Goal: Information Seeking & Learning: Check status

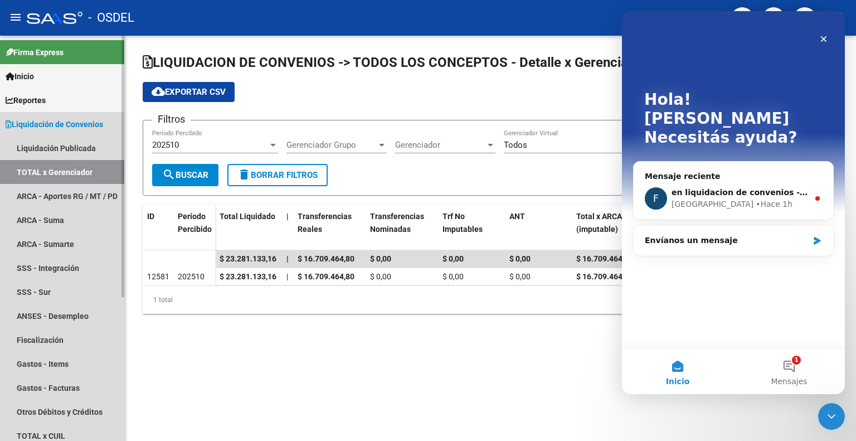
click at [72, 124] on span "Liquidación de Convenios" at bounding box center [55, 124] width 98 height 12
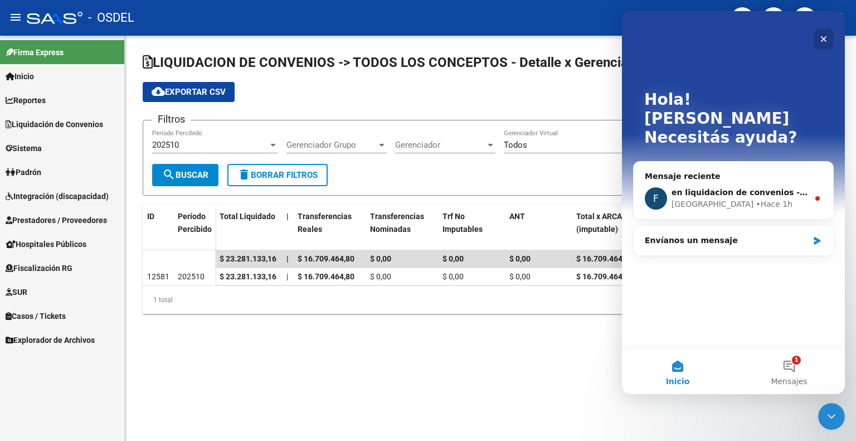
click at [821, 43] on div "Cerrar" at bounding box center [824, 39] width 20 height 20
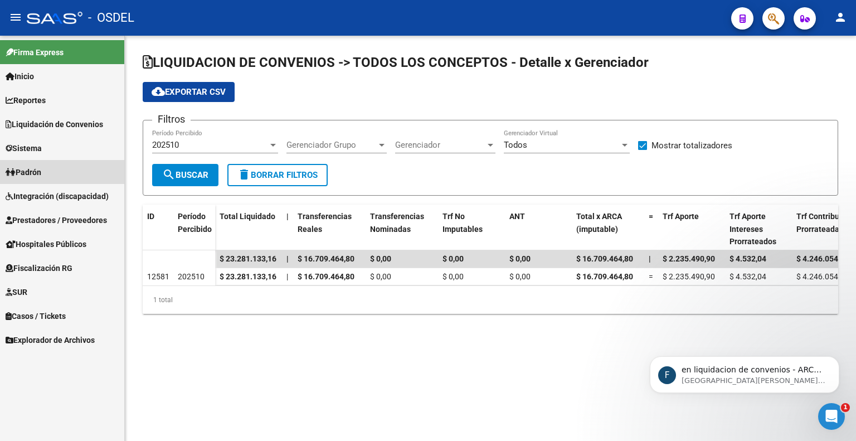
click at [56, 169] on link "Padrón" at bounding box center [62, 172] width 124 height 24
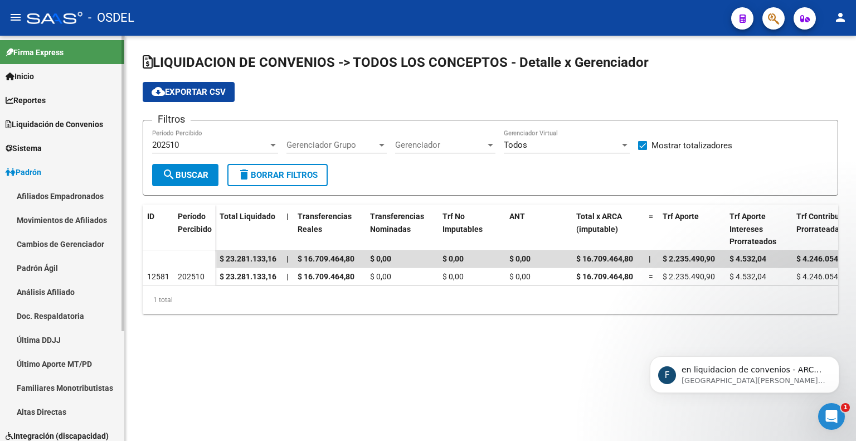
click at [53, 268] on link "Padrón Ágil" at bounding box center [62, 268] width 124 height 24
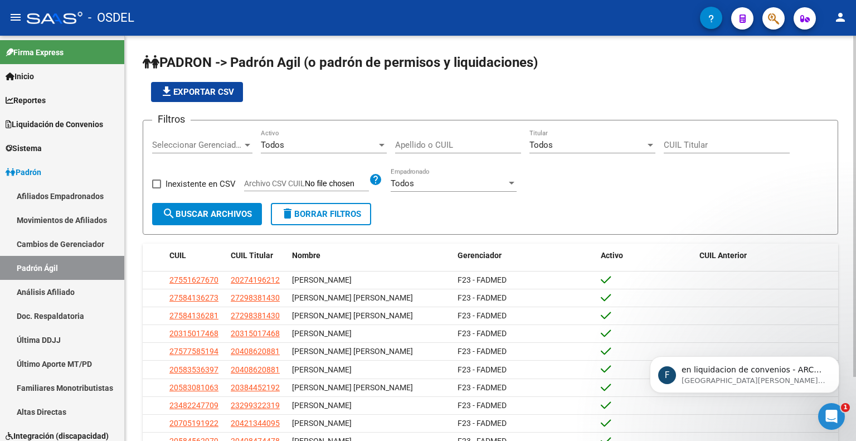
click at [441, 148] on input "Apellido o CUIL" at bounding box center [458, 145] width 126 height 10
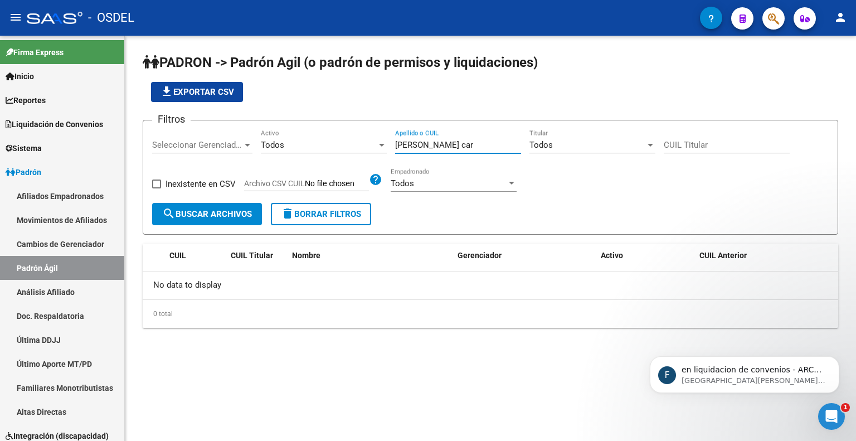
type input "[PERSON_NAME] car"
click at [767, 21] on button "button" at bounding box center [773, 18] width 22 height 22
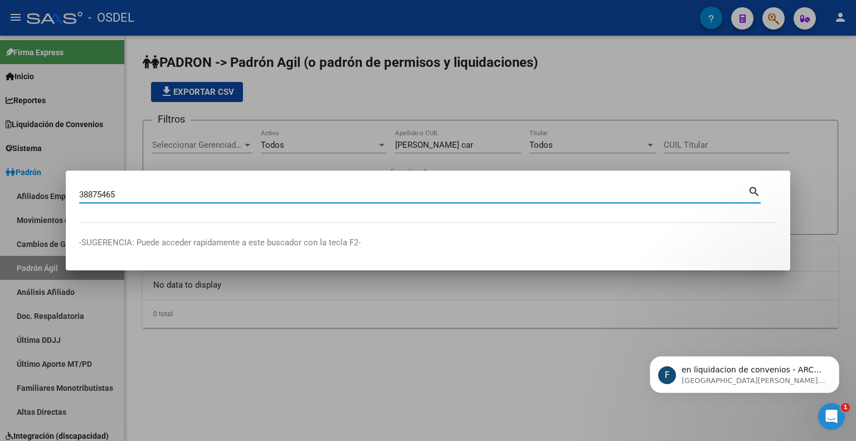
type input "38875465"
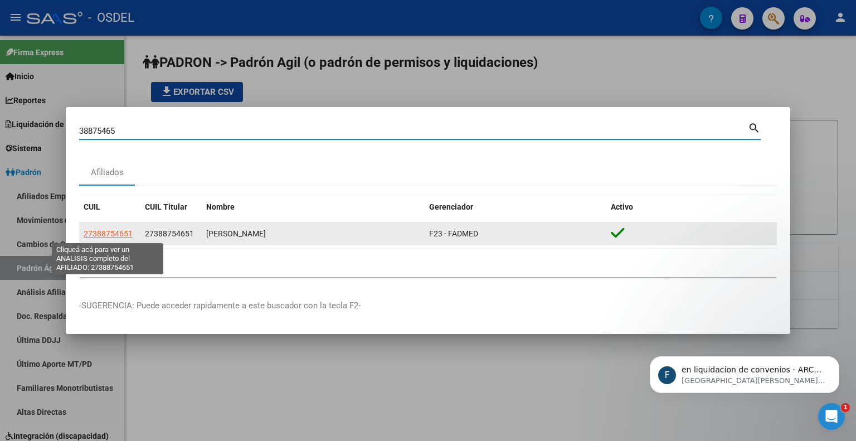
click at [116, 234] on span "27388754651" at bounding box center [108, 233] width 49 height 9
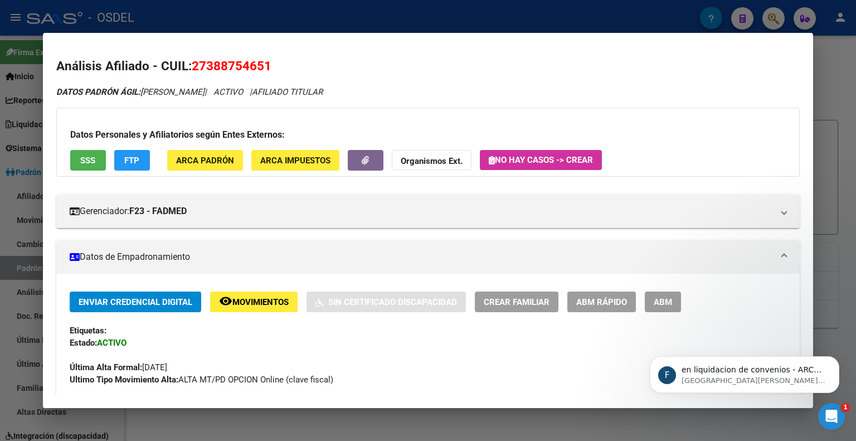
click at [704, 262] on mat-panel-title "Datos de Empadronamiento" at bounding box center [421, 256] width 703 height 13
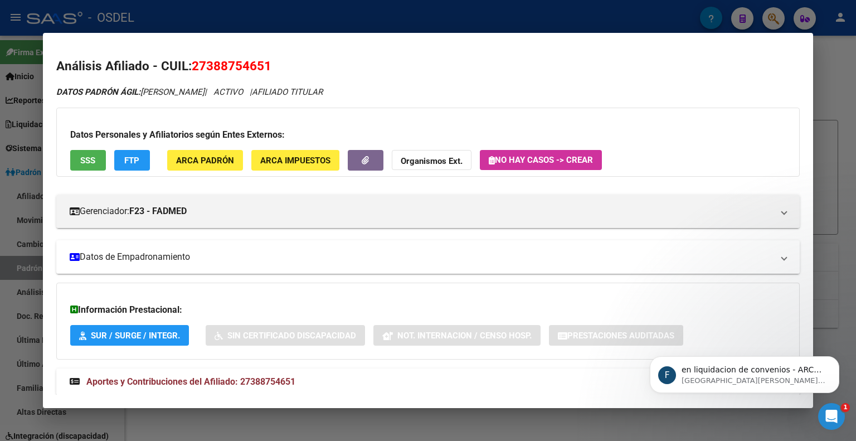
click at [704, 262] on mat-panel-title "Datos de Empadronamiento" at bounding box center [421, 256] width 703 height 13
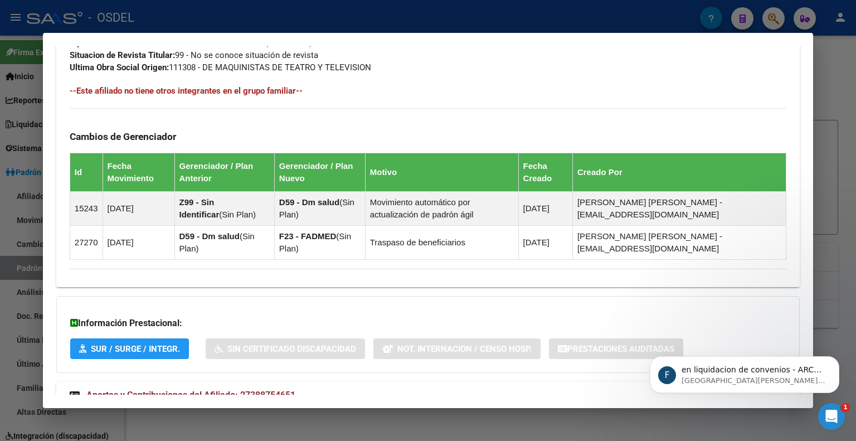
scroll to position [637, 0]
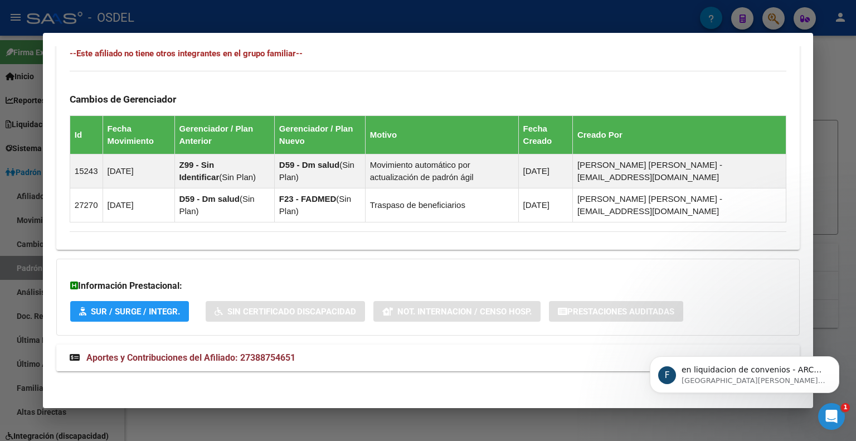
click at [523, 361] on mat-panel-title "Aportes y Contribuciones del Afiliado: 27388754651" at bounding box center [421, 357] width 703 height 13
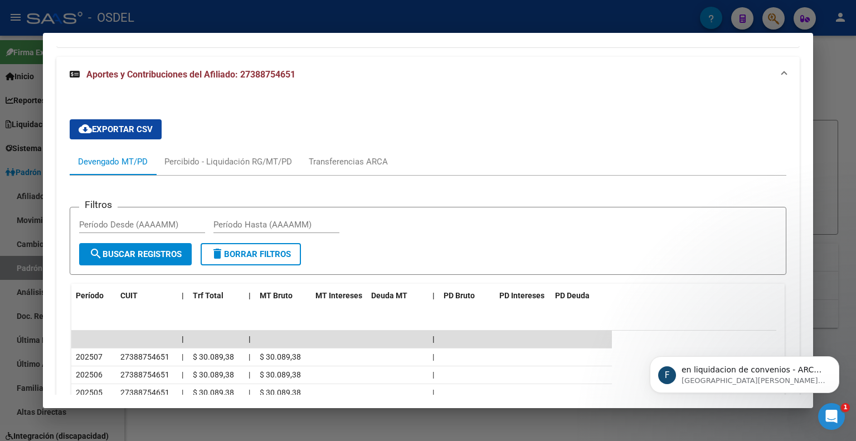
scroll to position [887, 0]
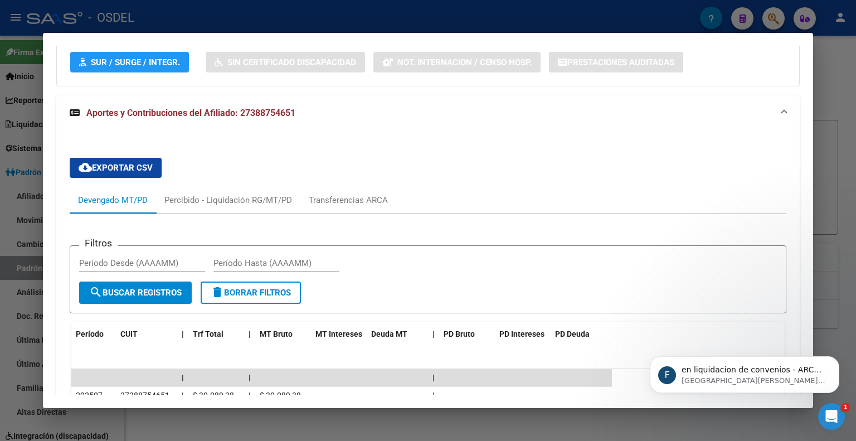
click at [263, 111] on span "Aportes y Contribuciones del Afiliado: 27388754651" at bounding box center [190, 113] width 209 height 11
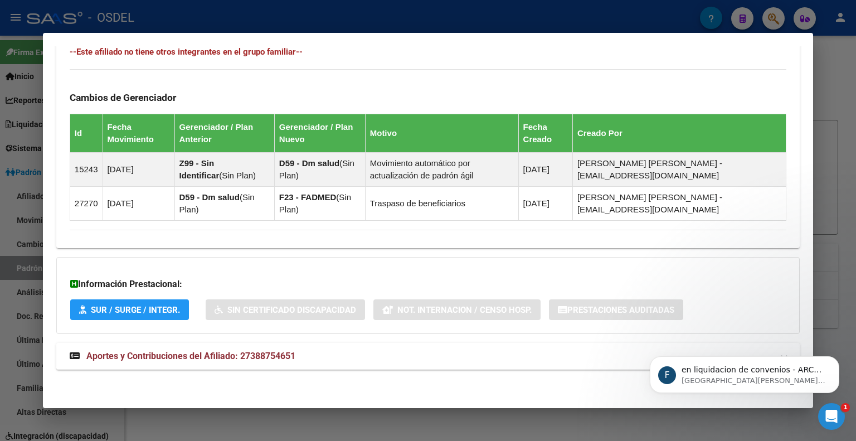
scroll to position [637, 0]
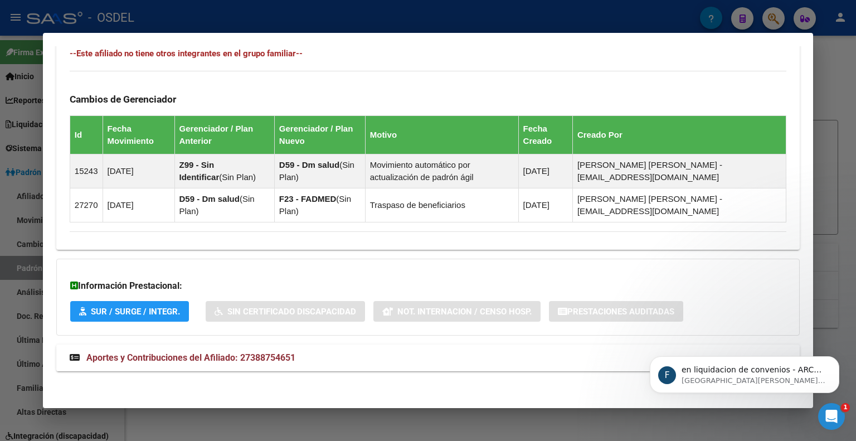
click at [435, 359] on mat-panel-title "Aportes y Contribuciones del Afiliado: 27388754651" at bounding box center [421, 357] width 703 height 13
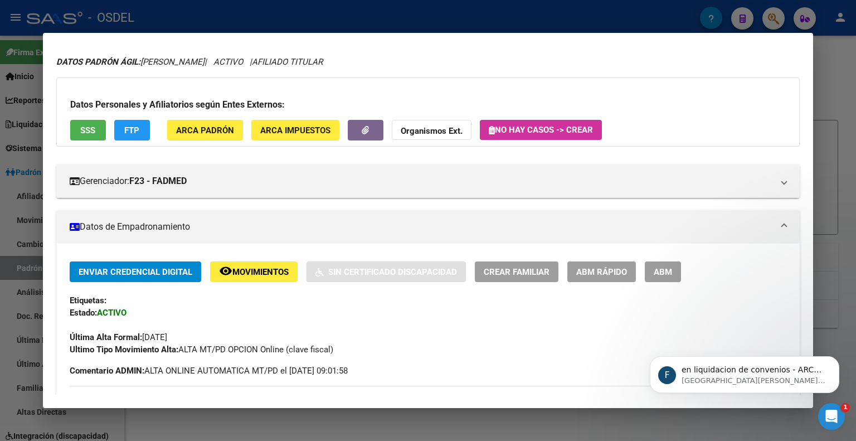
scroll to position [0, 0]
